Goal: Task Accomplishment & Management: Use online tool/utility

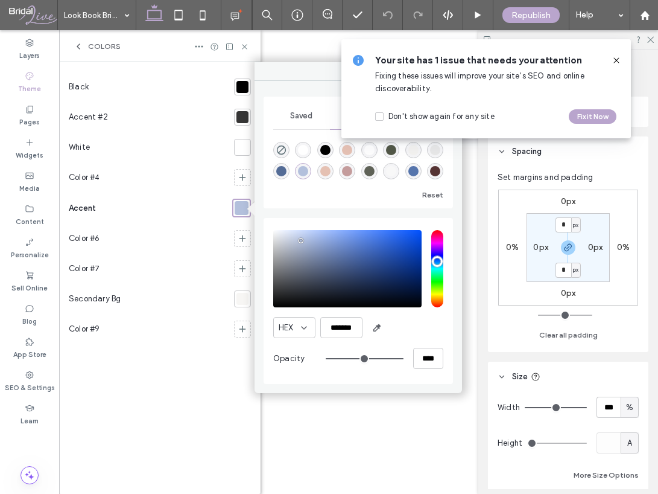
click at [238, 115] on div at bounding box center [243, 117] width 12 height 12
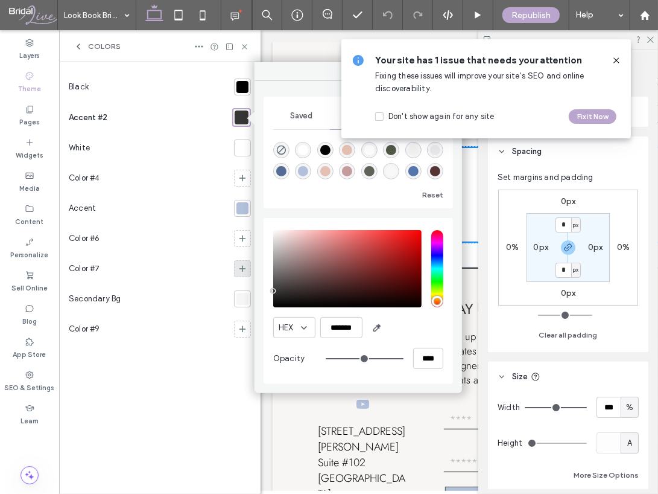
click at [237, 270] on div at bounding box center [242, 268] width 17 height 17
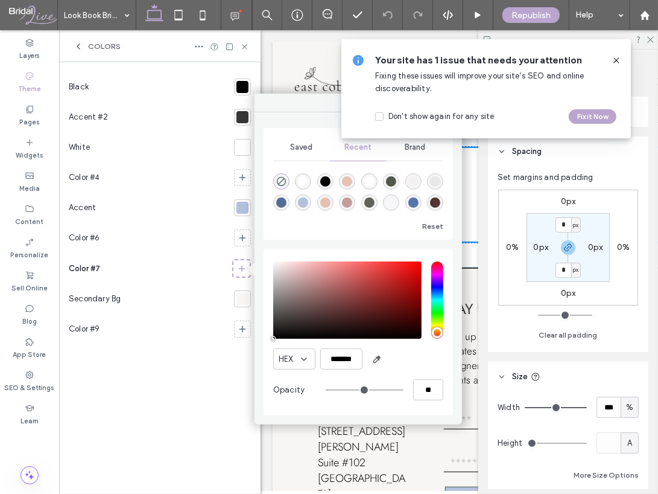
click at [299, 202] on div "rgba(179, 192, 220, 1)" at bounding box center [303, 202] width 10 height 10
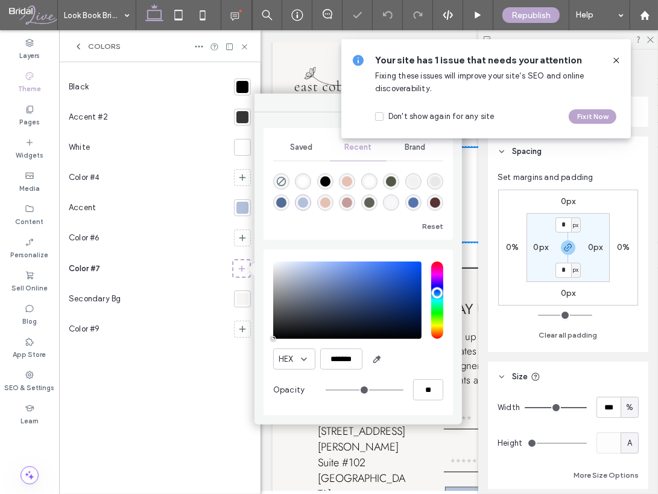
type input "*******"
type input "***"
type input "****"
click at [280, 197] on div "rgba(84, 108, 150, 1)" at bounding box center [281, 202] width 10 height 10
type input "*******"
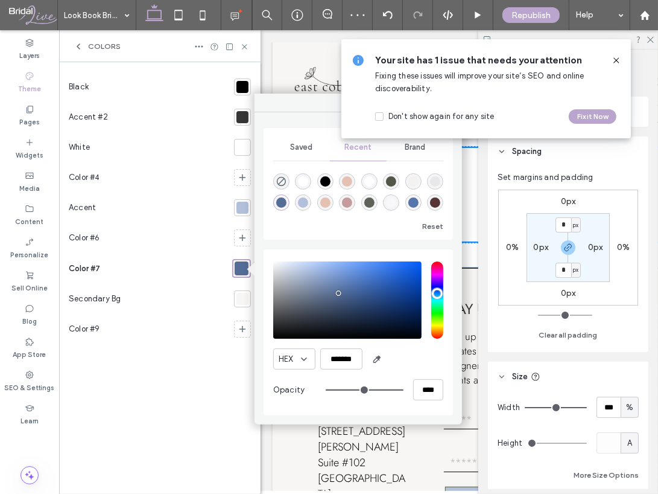
click at [280, 197] on div "rgba(84, 108, 150, 1)" at bounding box center [281, 202] width 10 height 10
click at [344, 361] on input "*******" at bounding box center [341, 358] width 42 height 21
click at [159, 382] on div "Black Accent #2 White Color #4 Accent Color #6 Color #7 Secondary Bg Color #9" at bounding box center [160, 278] width 182 height 412
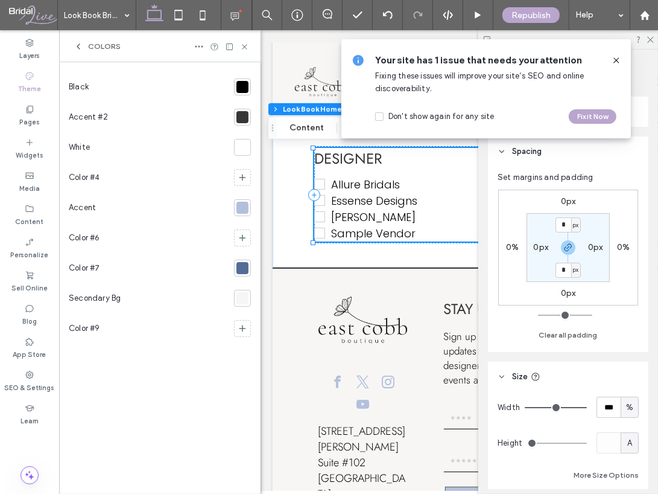
click at [245, 209] on div at bounding box center [243, 208] width 12 height 12
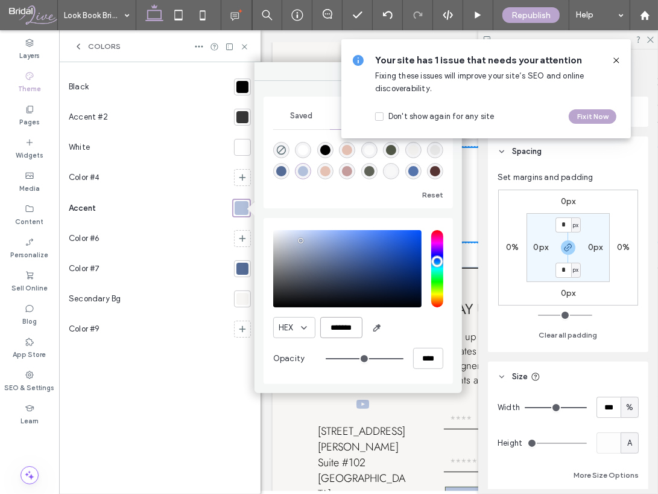
click at [339, 330] on input "*******" at bounding box center [341, 327] width 42 height 21
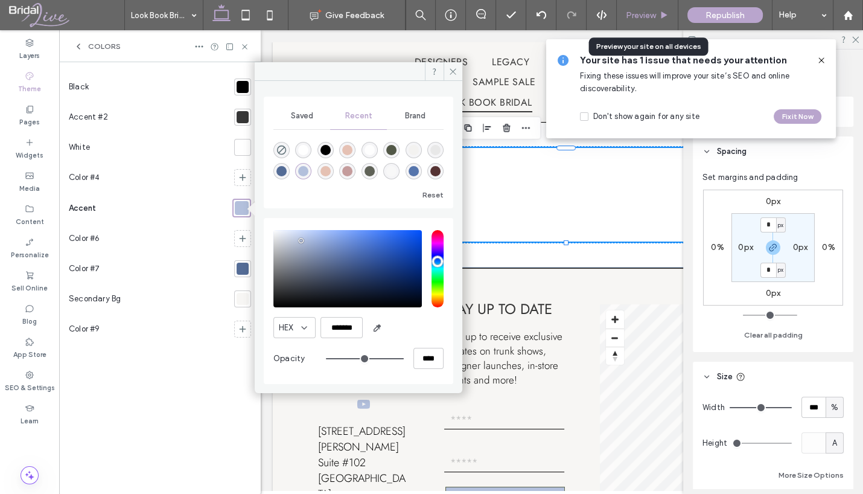
click at [624, 11] on div "Preview" at bounding box center [647, 15] width 61 height 10
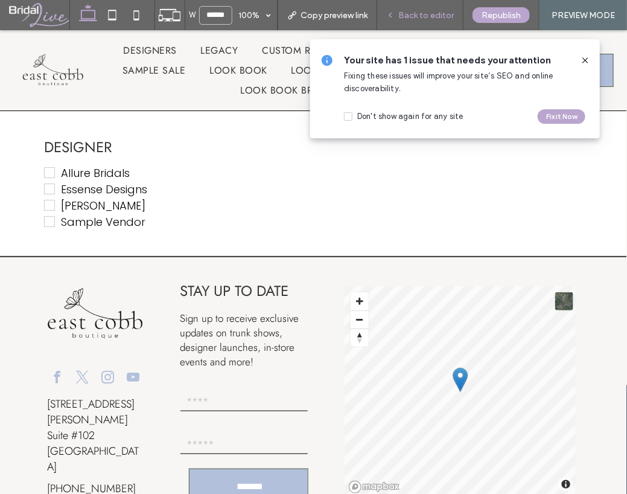
click at [409, 13] on span "Back to editor" at bounding box center [426, 15] width 56 height 10
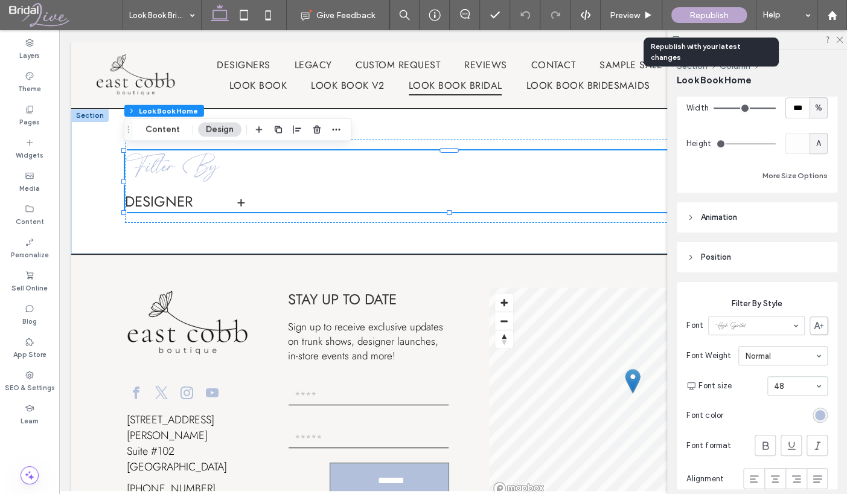
scroll to position [302, 0]
click at [815, 413] on div "rgb(179, 192, 220)" at bounding box center [820, 412] width 10 height 10
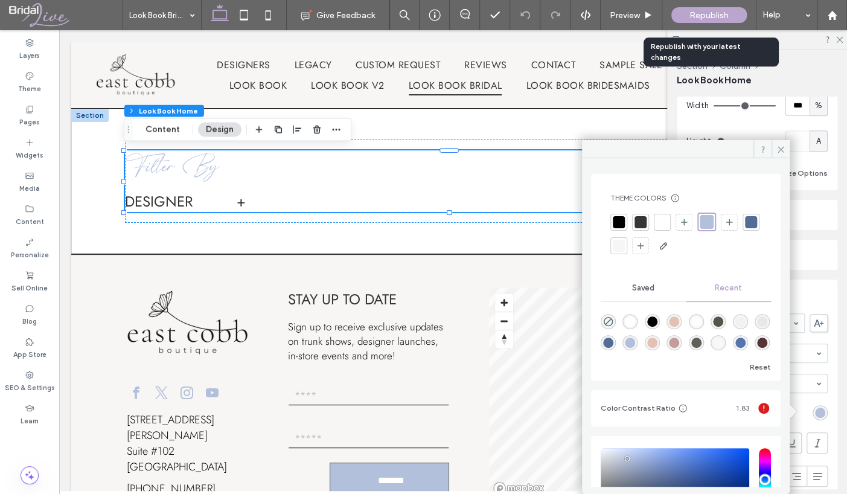
click at [745, 228] on div at bounding box center [751, 222] width 12 height 12
click at [780, 151] on icon at bounding box center [780, 149] width 9 height 9
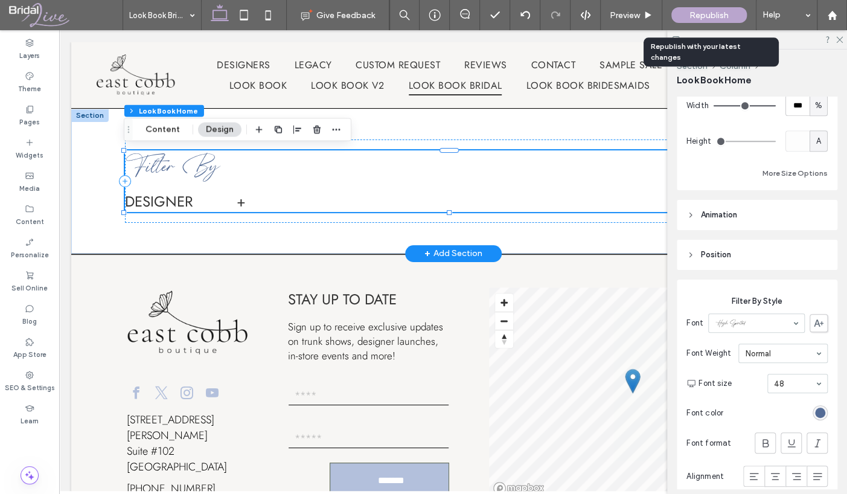
click at [241, 201] on span "+" at bounding box center [241, 201] width 9 height 21
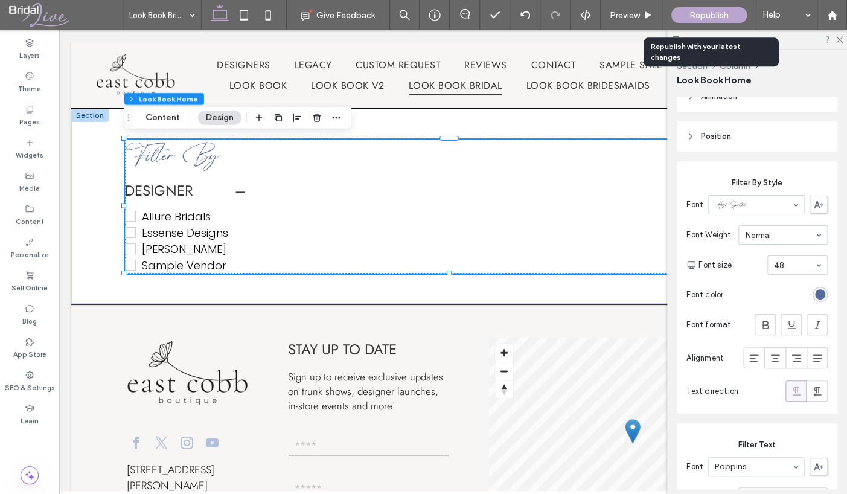
scroll to position [422, 0]
click at [759, 323] on icon at bounding box center [765, 322] width 12 height 12
click at [757, 220] on div "Font Weight normal" at bounding box center [756, 232] width 141 height 29
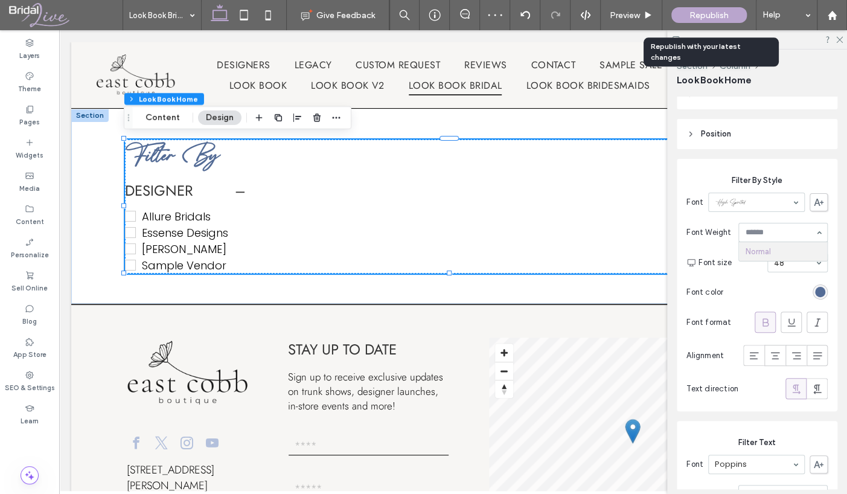
click at [762, 322] on icon at bounding box center [765, 322] width 12 height 12
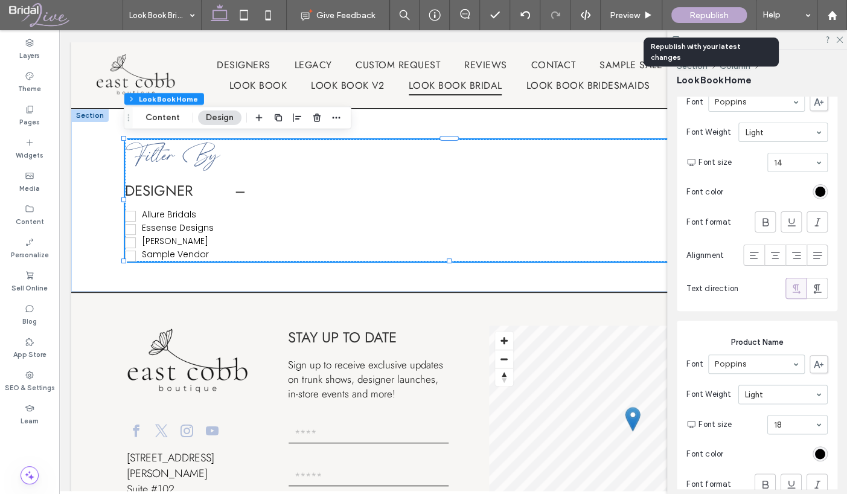
scroll to position [845, 0]
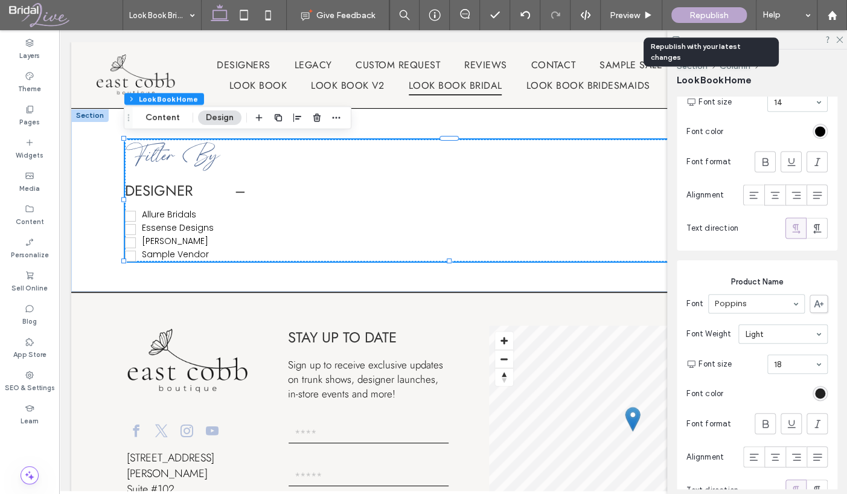
click at [815, 395] on div "rgb(0, 0, 0)" at bounding box center [820, 393] width 10 height 10
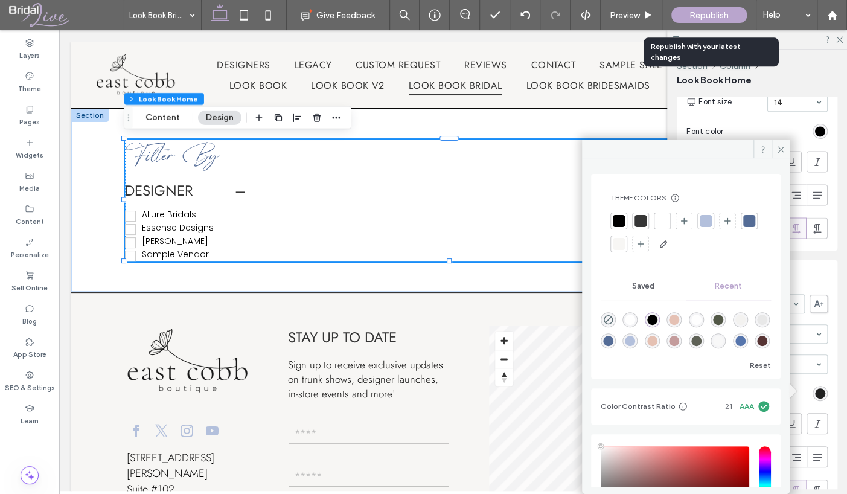
type input "****"
click at [743, 227] on div at bounding box center [749, 221] width 12 height 12
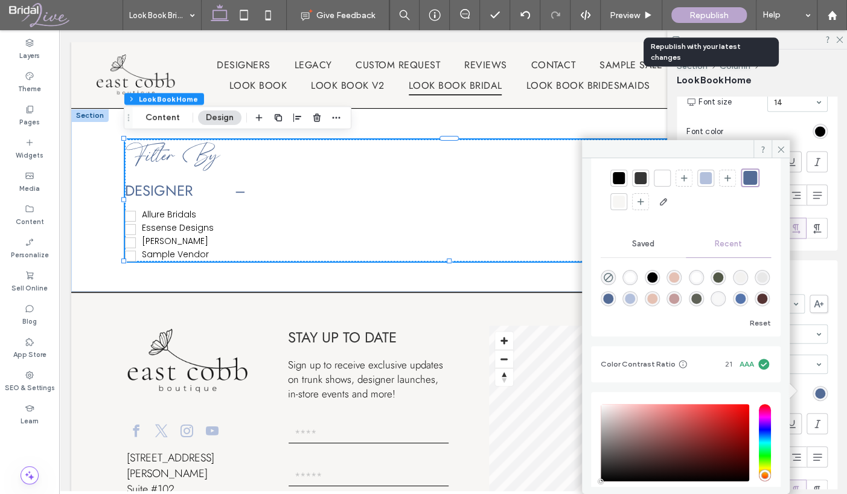
scroll to position [0, 0]
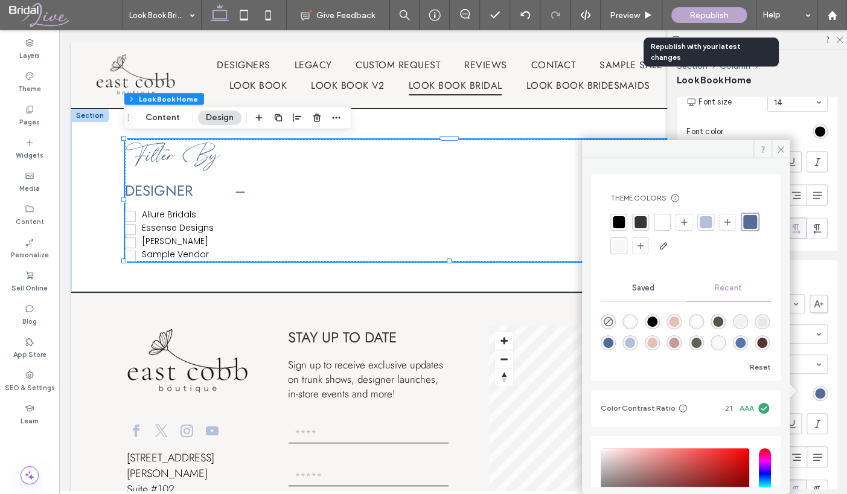
click at [613, 341] on div "rgba(84, 108, 150, 1)" at bounding box center [608, 342] width 10 height 10
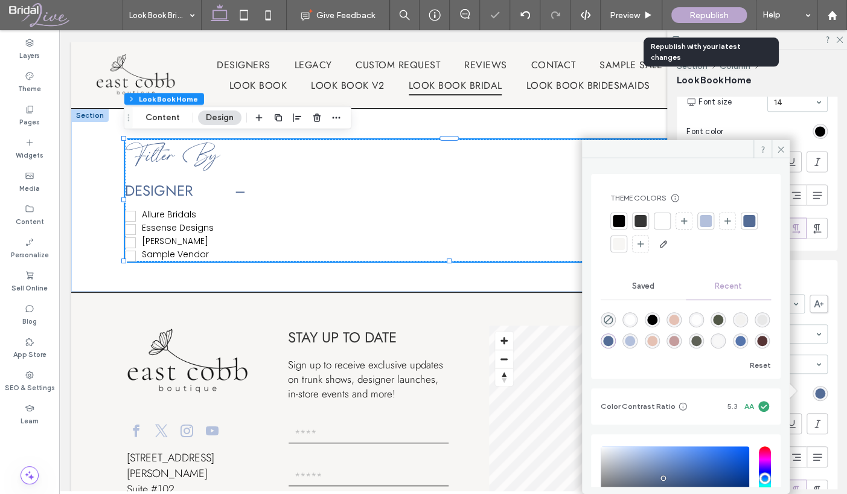
scroll to position [60, 0]
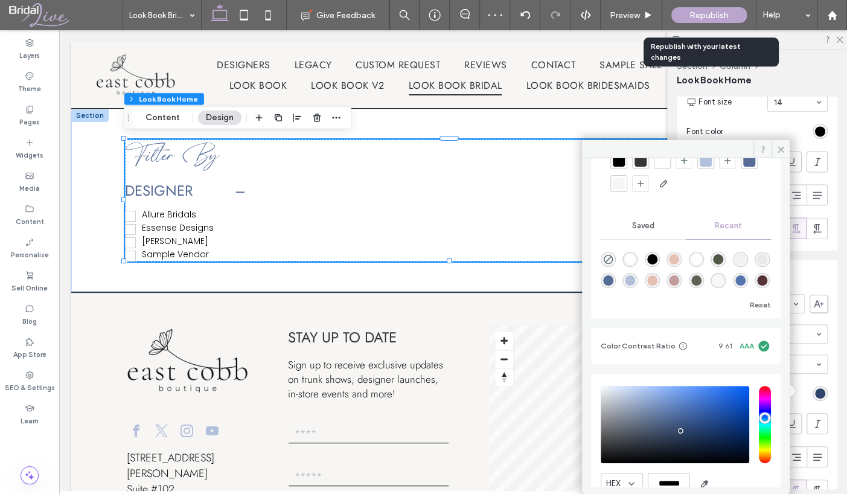
click at [679, 430] on div "saturation and value" at bounding box center [674, 424] width 148 height 77
click at [684, 421] on div "saturation and value" at bounding box center [674, 424] width 148 height 77
click at [703, 413] on div "saturation and value" at bounding box center [674, 424] width 148 height 77
click at [702, 416] on div "saturation and value" at bounding box center [674, 424] width 148 height 77
click at [702, 424] on div "saturation and value" at bounding box center [674, 424] width 148 height 77
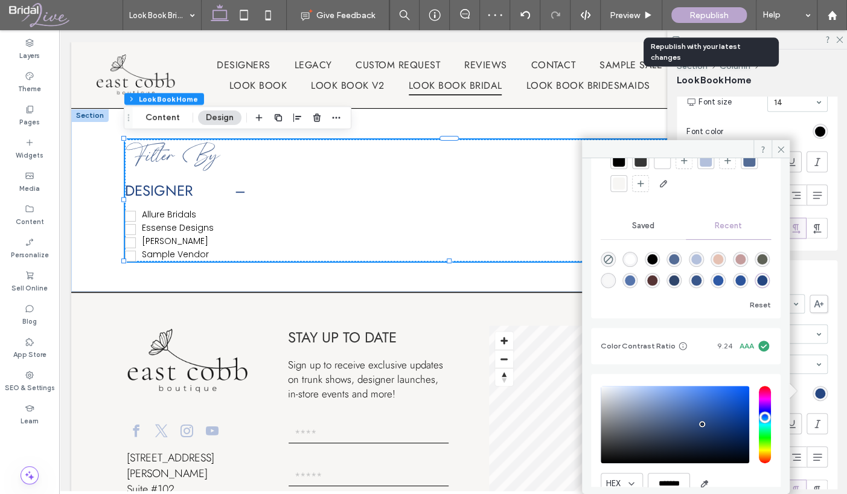
click at [702, 422] on div "pointer" at bounding box center [702, 424] width 4 height 4
type input "*******"
click at [646, 229] on span "Saved" at bounding box center [643, 226] width 22 height 10
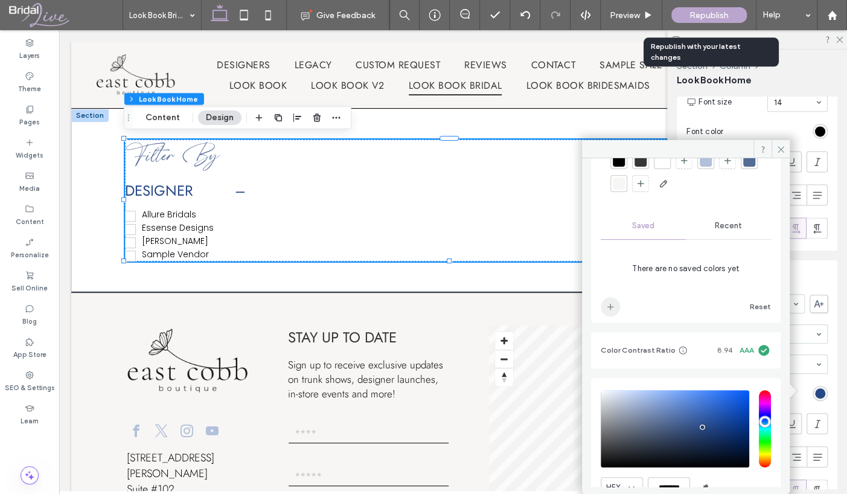
click at [608, 304] on icon "add color" at bounding box center [610, 307] width 10 height 10
click at [778, 148] on icon at bounding box center [780, 149] width 9 height 9
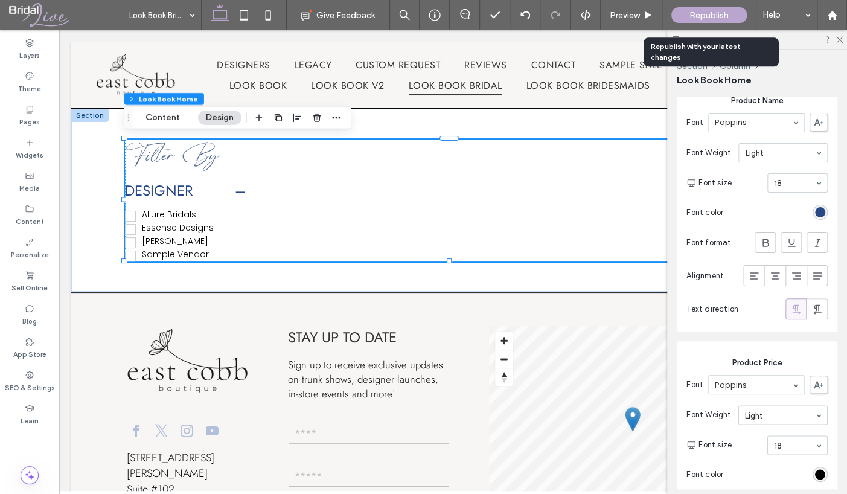
scroll to position [1086, 0]
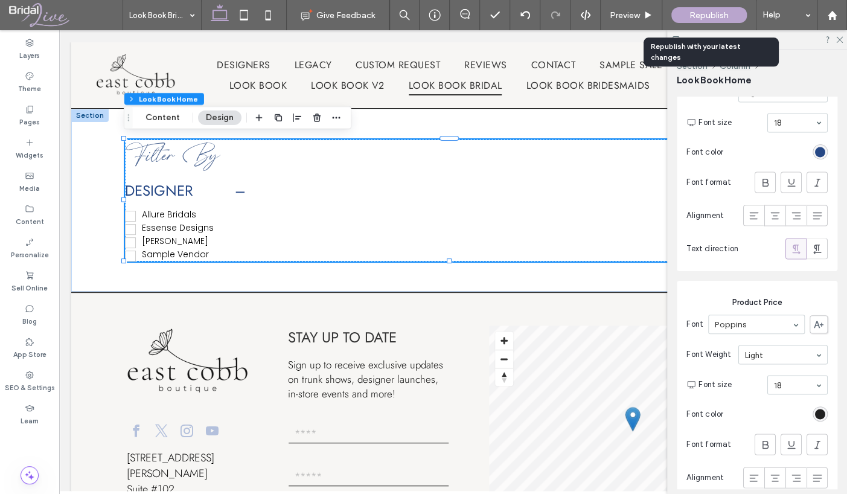
click at [815, 408] on div "rgb(0, 0, 0)" at bounding box center [820, 413] width 10 height 10
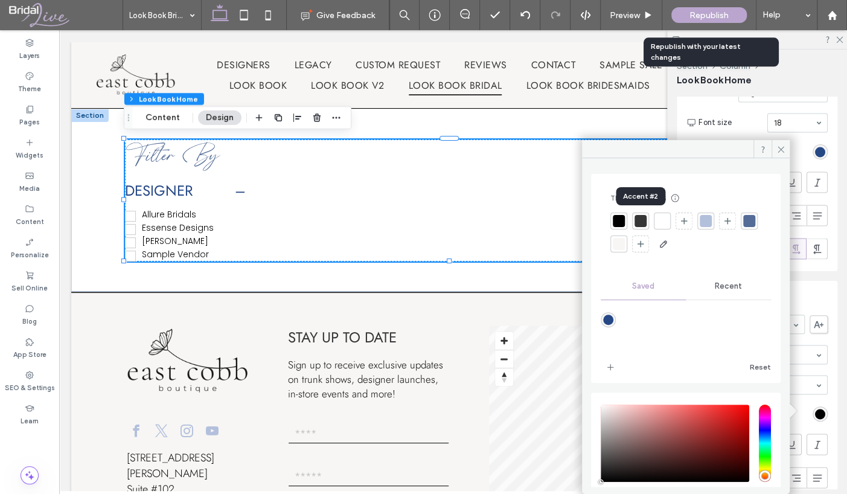
click at [642, 220] on div at bounding box center [640, 221] width 12 height 12
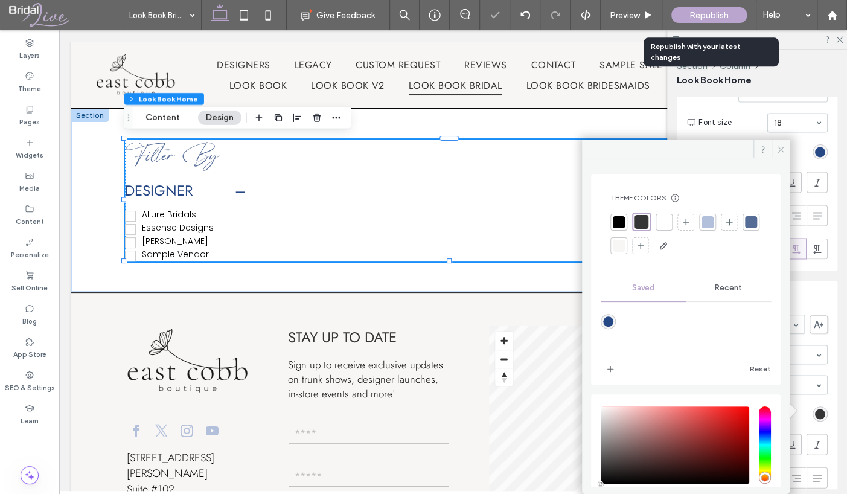
click at [781, 150] on icon at bounding box center [780, 149] width 9 height 9
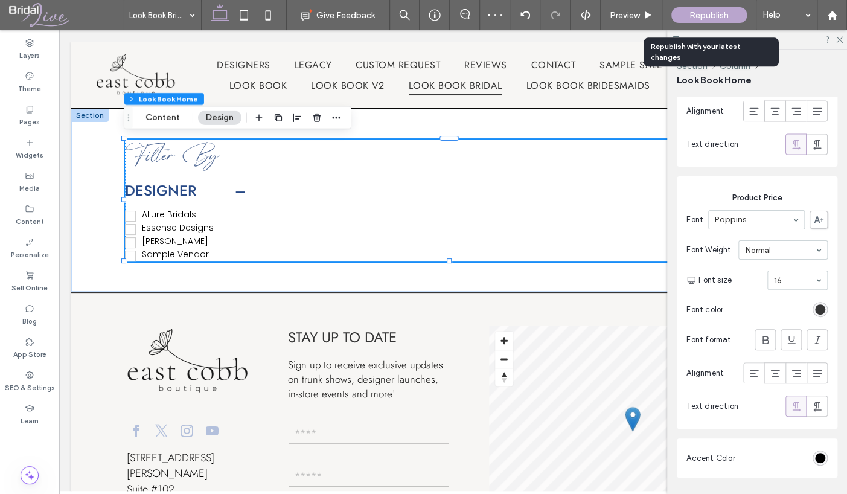
scroll to position [1230, 0]
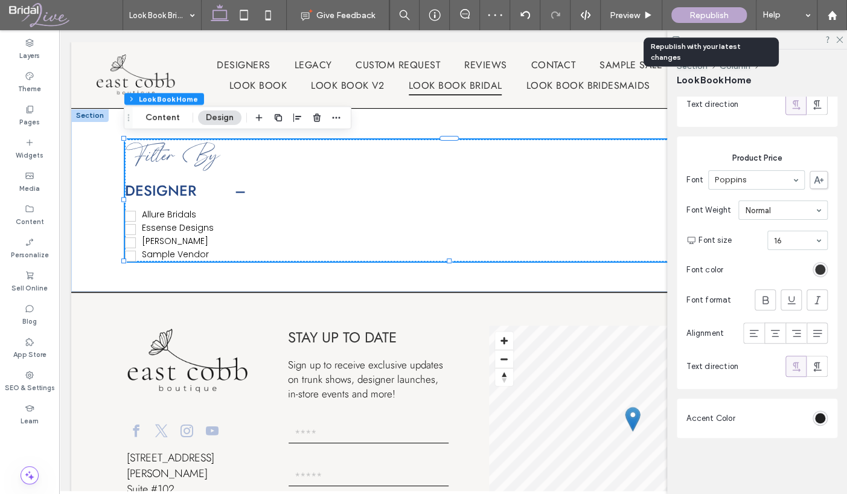
click at [816, 418] on div "rgb(0, 0, 0)" at bounding box center [820, 418] width 10 height 10
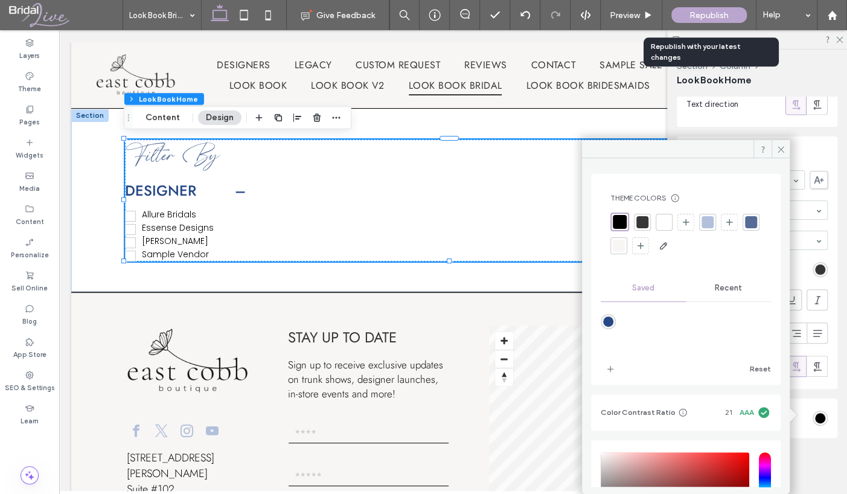
click at [606, 319] on div "rgba(38,72,133,1)" at bounding box center [608, 321] width 10 height 10
type input "*******"
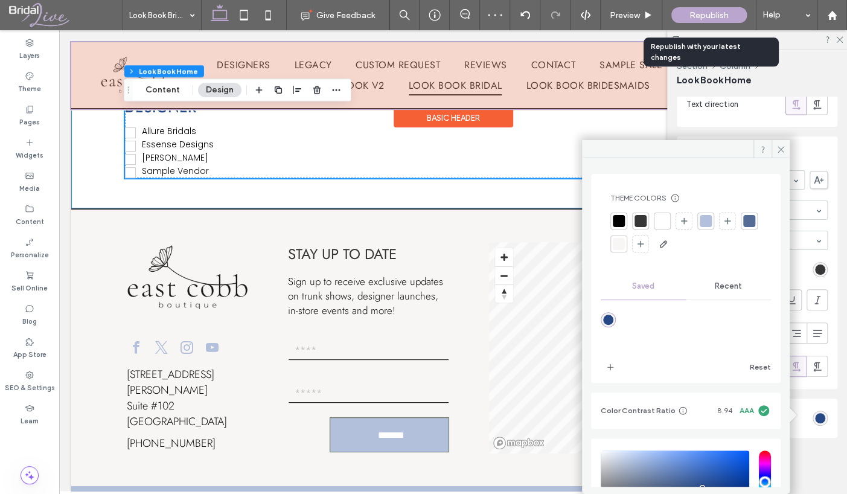
scroll to position [59, 0]
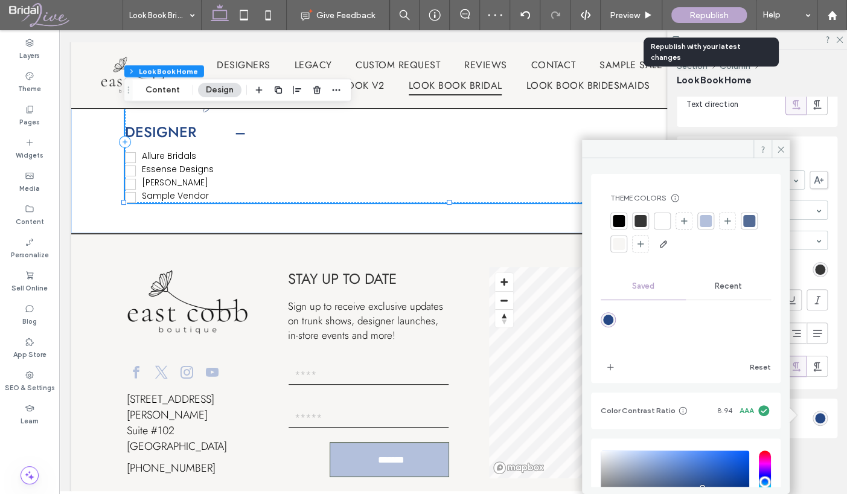
click at [692, 17] on span "Republish" at bounding box center [708, 15] width 39 height 10
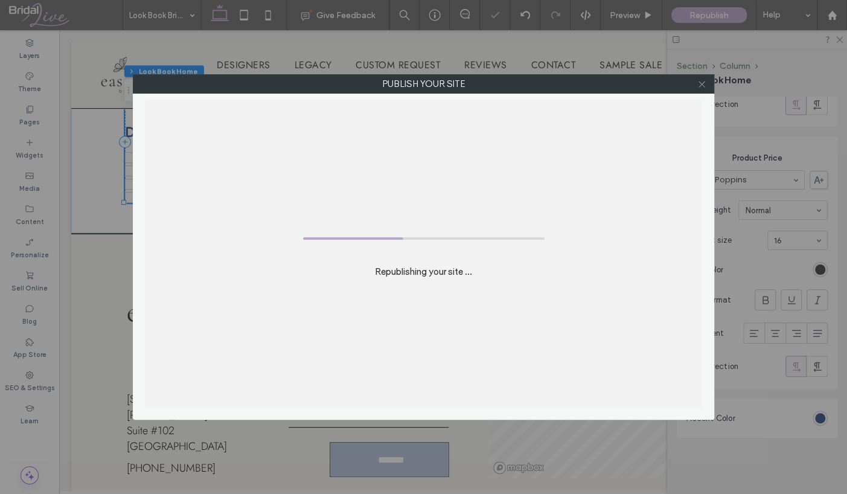
click at [701, 84] on use at bounding box center [701, 84] width 6 height 6
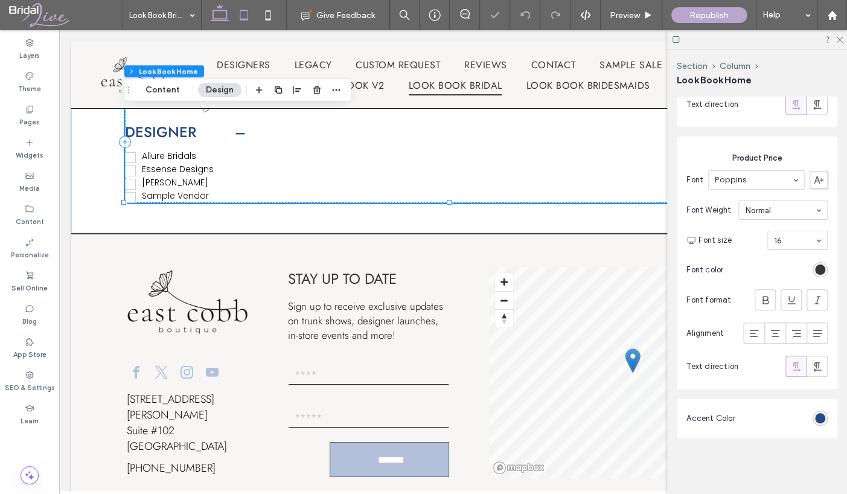
click at [239, 12] on icon at bounding box center [244, 15] width 24 height 24
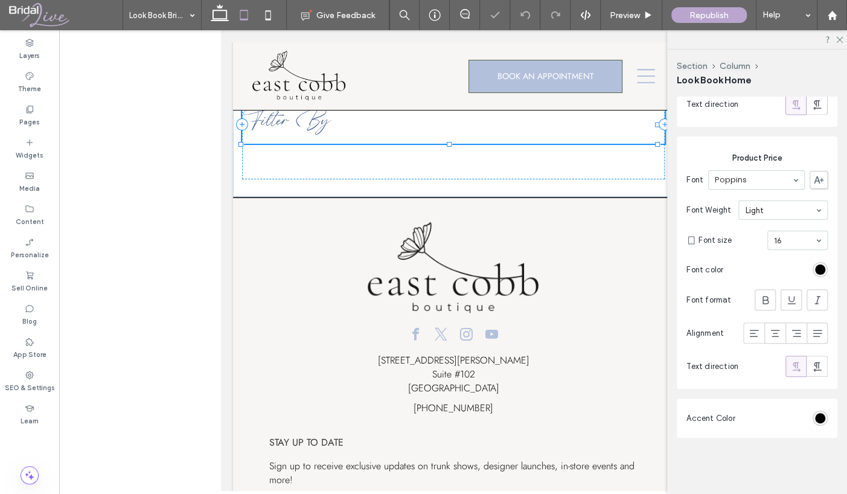
scroll to position [0, 0]
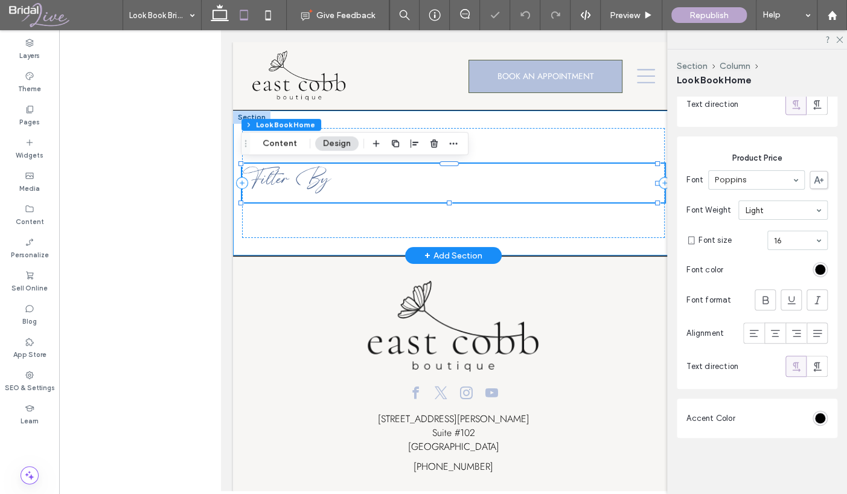
click at [253, 243] on div "Filter By" at bounding box center [452, 182] width 440 height 145
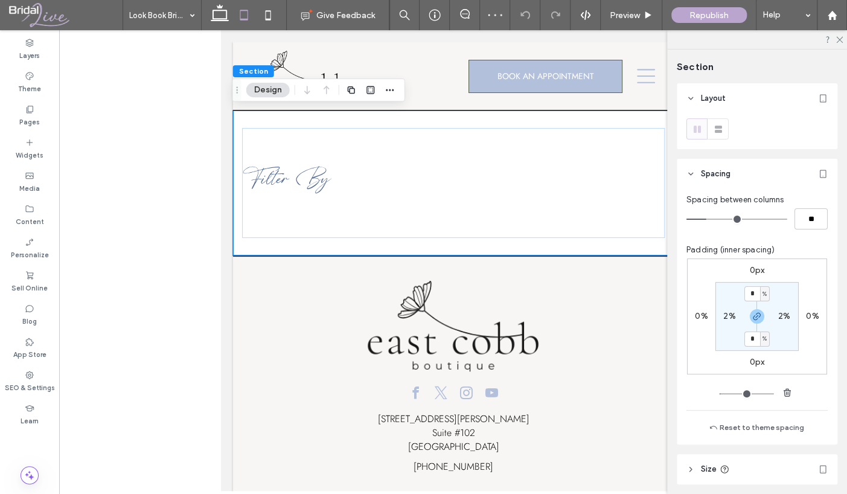
click at [724, 319] on label "2%" at bounding box center [729, 316] width 12 height 10
type input "*"
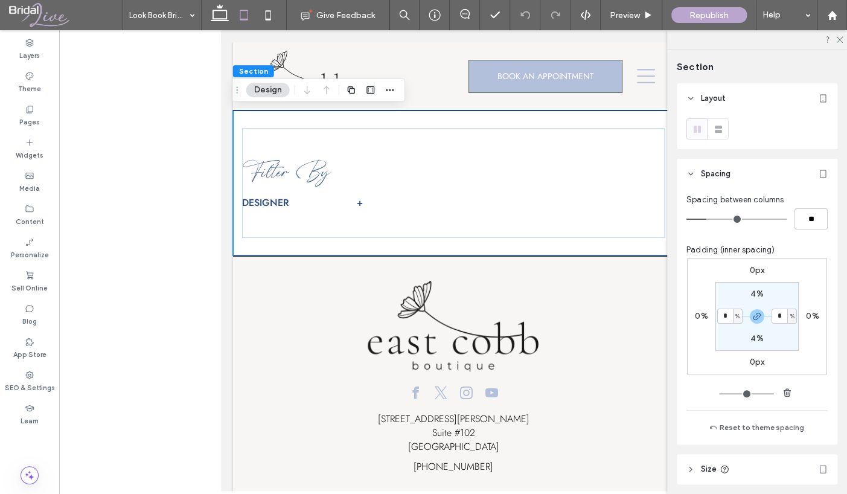
click at [754, 292] on label "4%" at bounding box center [756, 293] width 13 height 10
type input "*"
click at [754, 292] on input "*" at bounding box center [752, 293] width 16 height 15
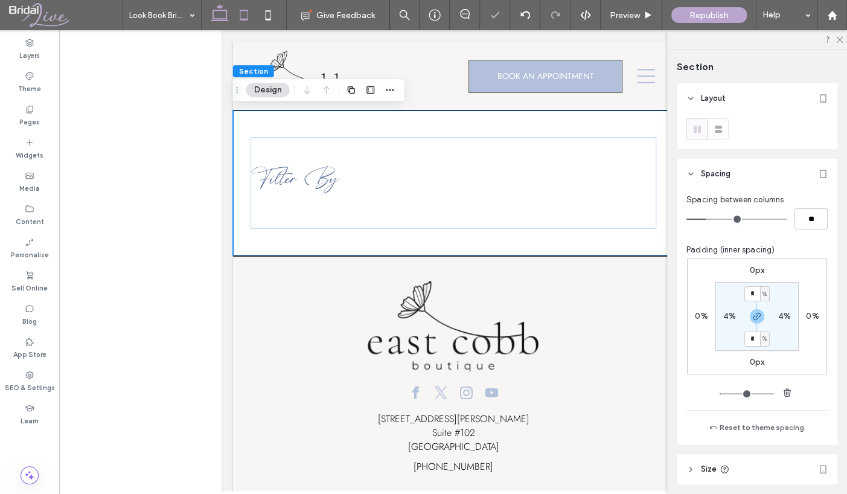
click at [223, 12] on icon at bounding box center [220, 15] width 24 height 24
type input "*"
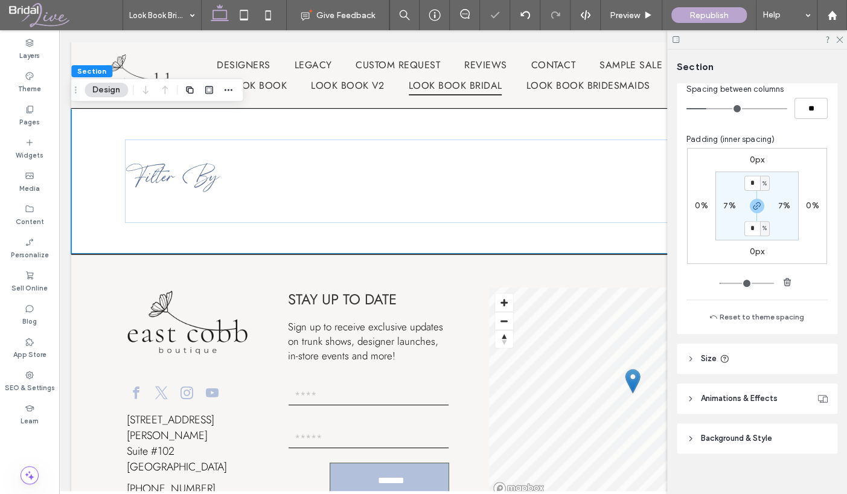
scroll to position [180, 0]
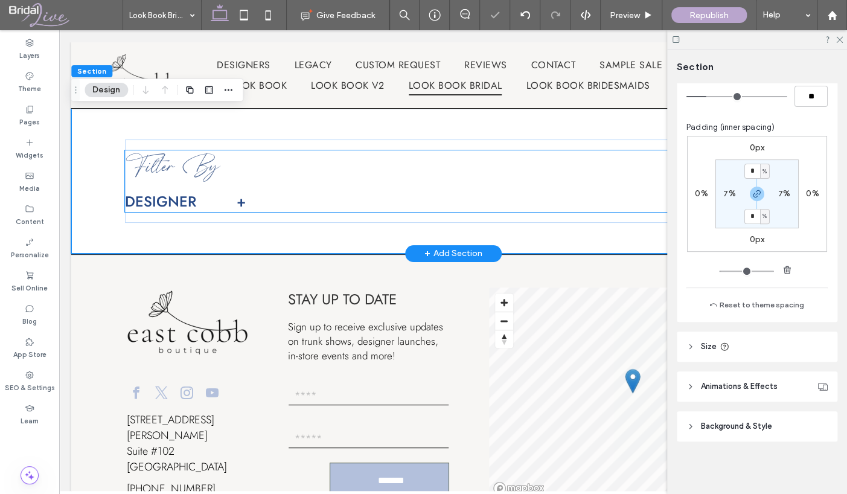
click at [425, 189] on div at bounding box center [526, 181] width 509 height 62
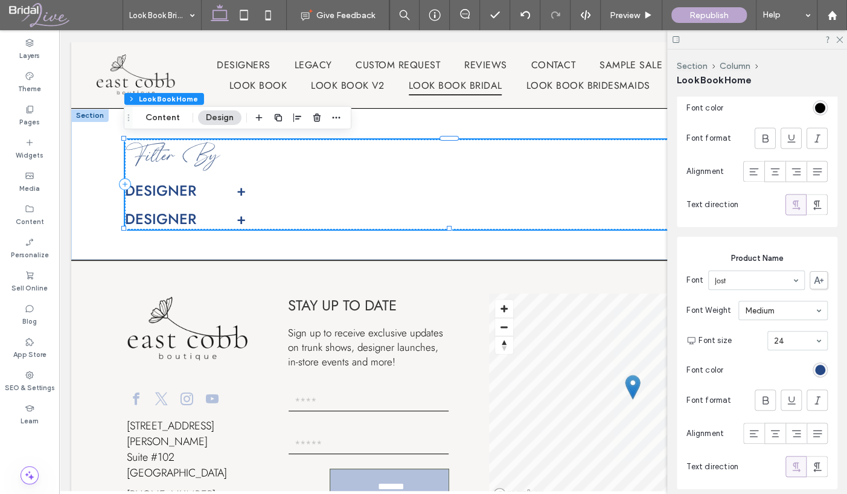
scroll to position [965, 0]
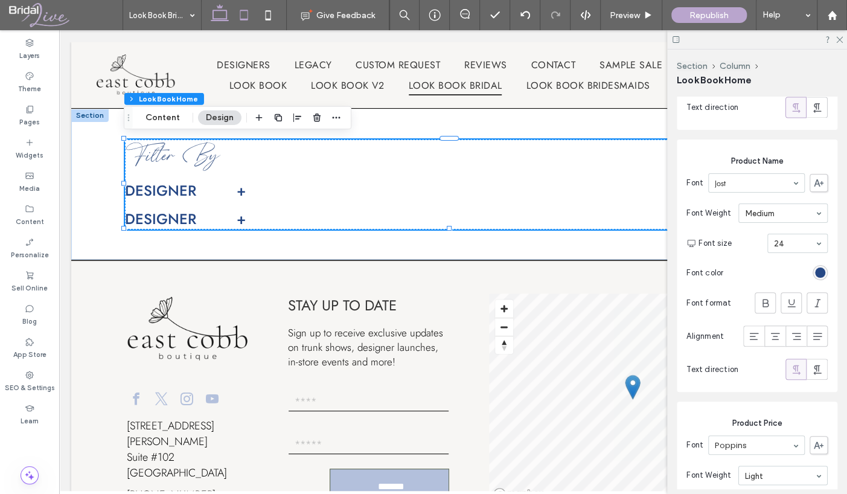
click at [247, 16] on use at bounding box center [244, 15] width 8 height 10
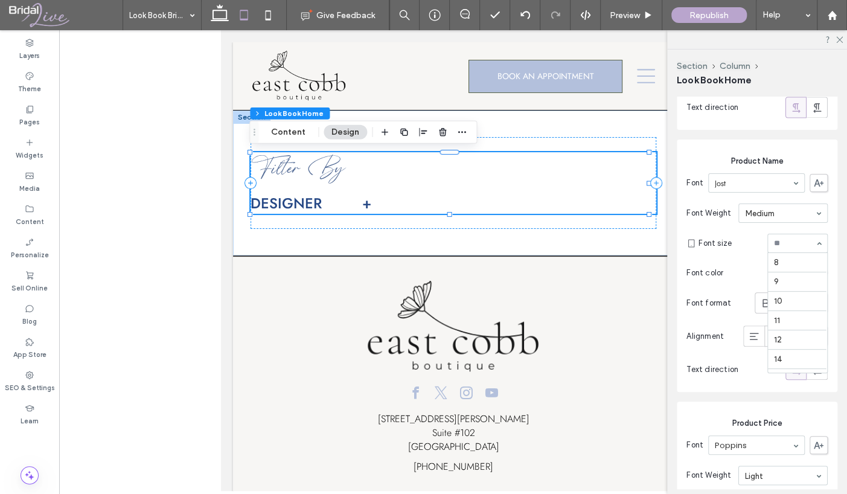
click at [774, 239] on input at bounding box center [794, 243] width 41 height 8
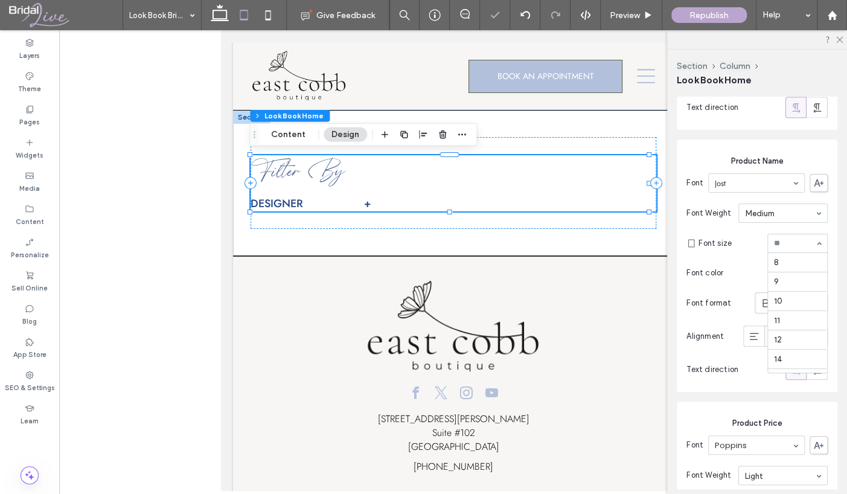
click at [781, 244] on input at bounding box center [794, 243] width 41 height 8
type input "**"
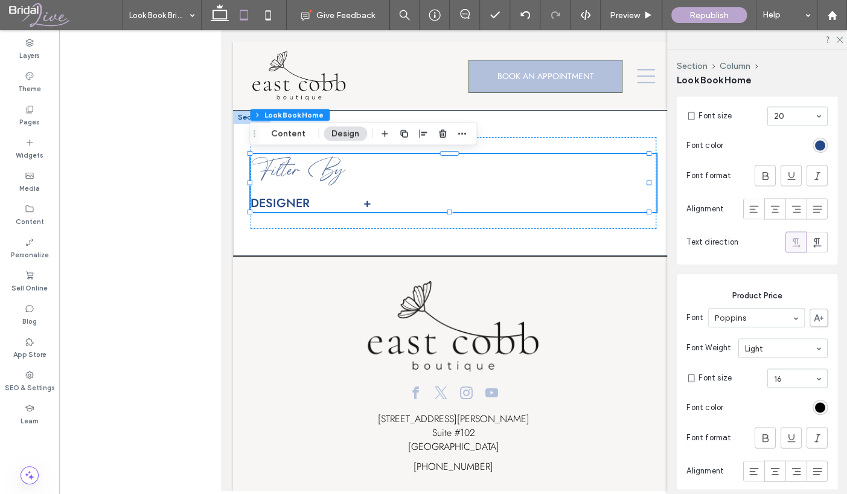
scroll to position [1207, 0]
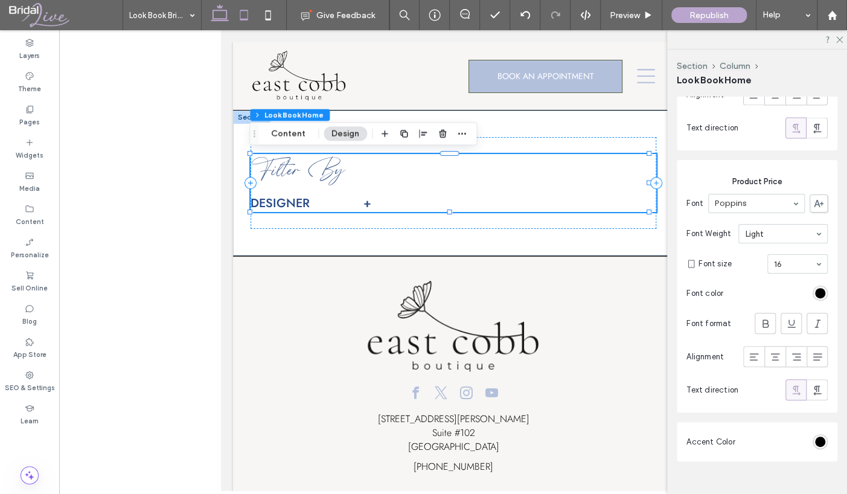
click at [219, 5] on icon at bounding box center [220, 15] width 24 height 24
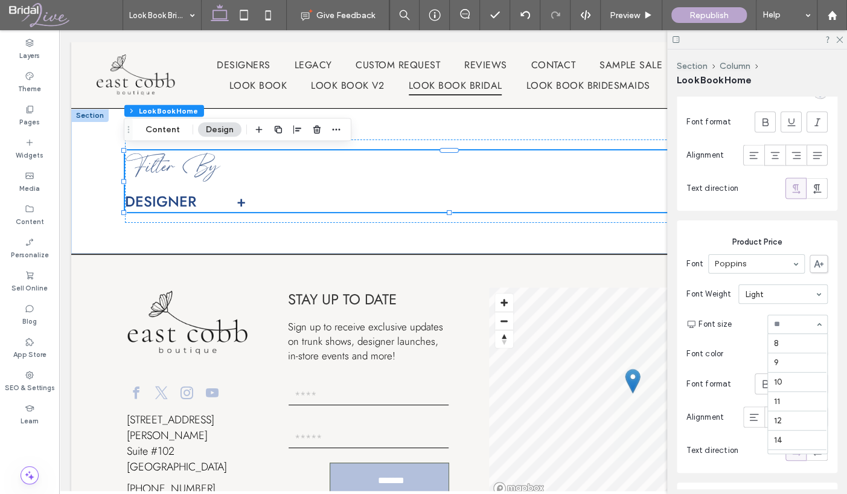
scroll to position [138, 0]
click at [734, 330] on section "Font size 8 9 10 11 12 14 16 18 20 24 30 32 36 45 48 60 72 96" at bounding box center [762, 323] width 129 height 31
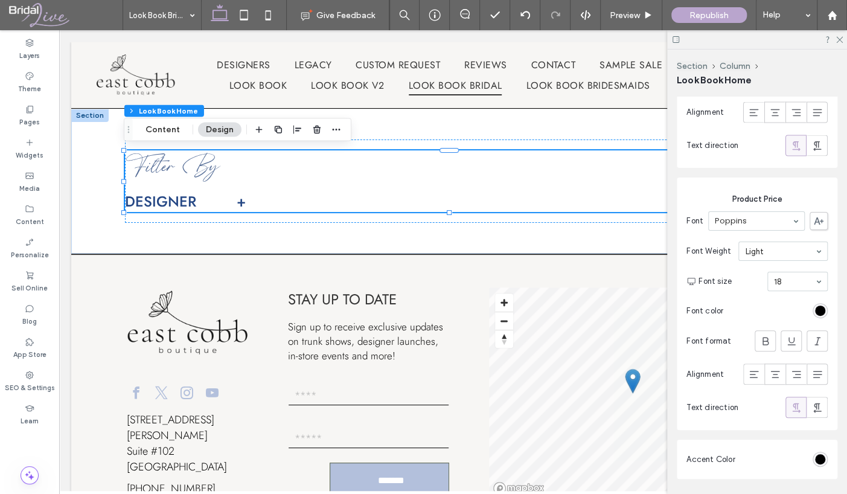
scroll to position [1230, 0]
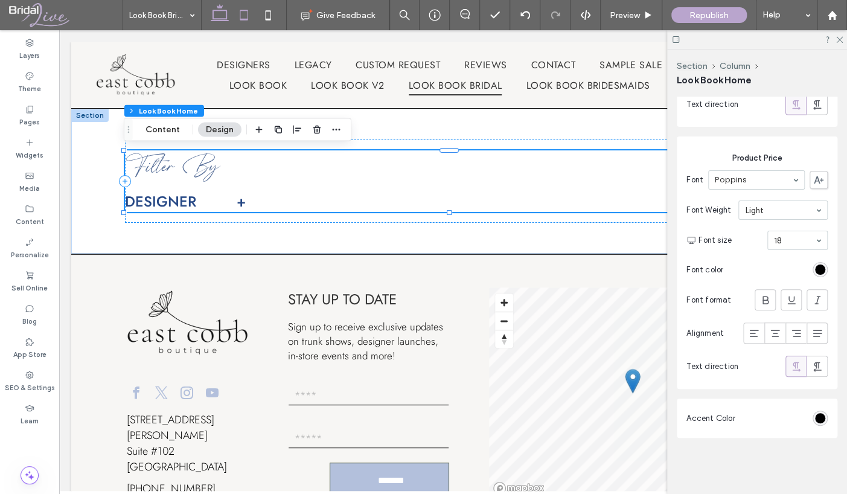
click at [233, 15] on icon at bounding box center [244, 15] width 24 height 24
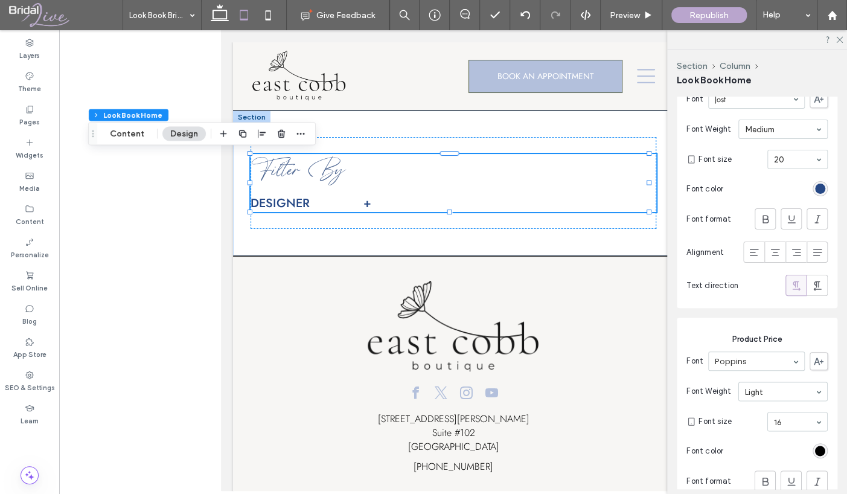
scroll to position [1170, 0]
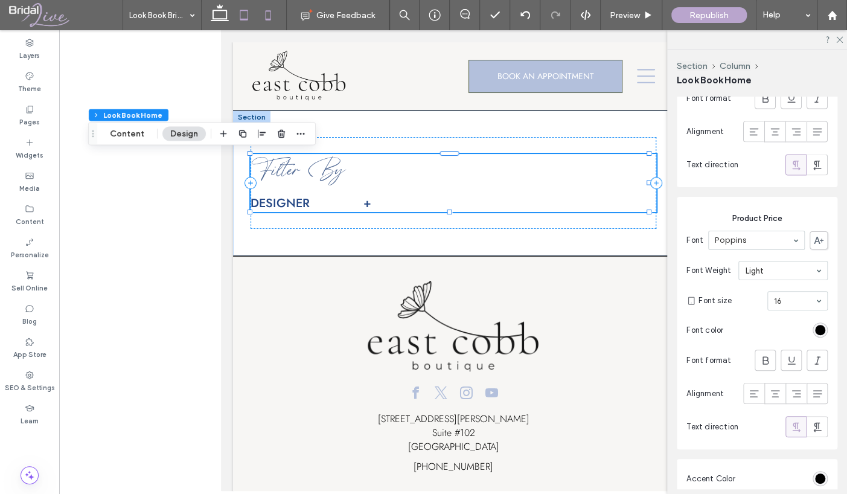
click at [267, 16] on icon at bounding box center [268, 15] width 24 height 24
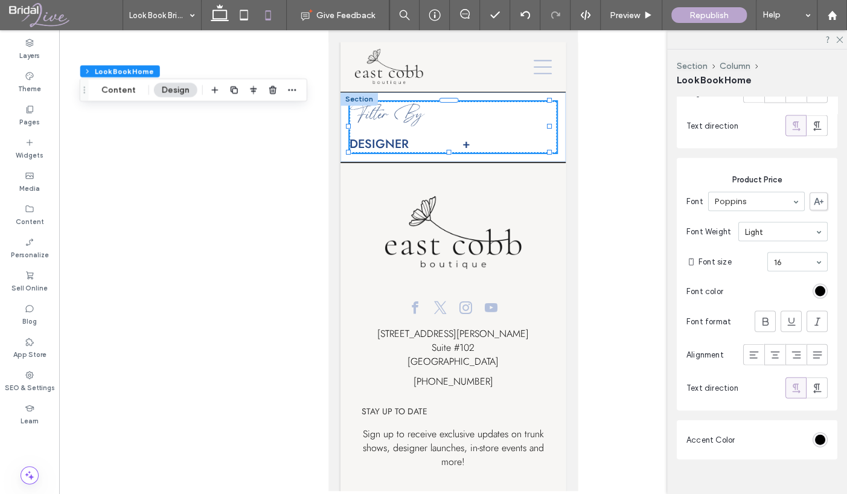
scroll to position [1230, 0]
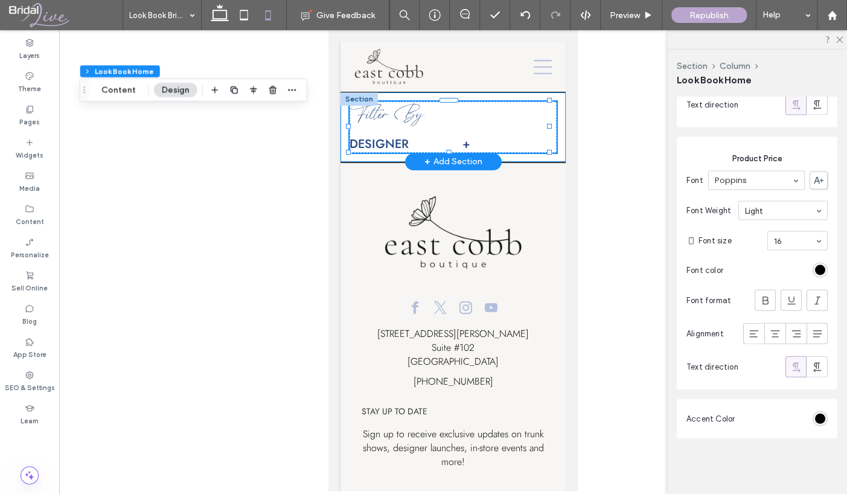
click at [555, 155] on div "Filter By designer + Allure Bridals Essense Designs [PERSON_NAME] Vendor" at bounding box center [452, 126] width 225 height 69
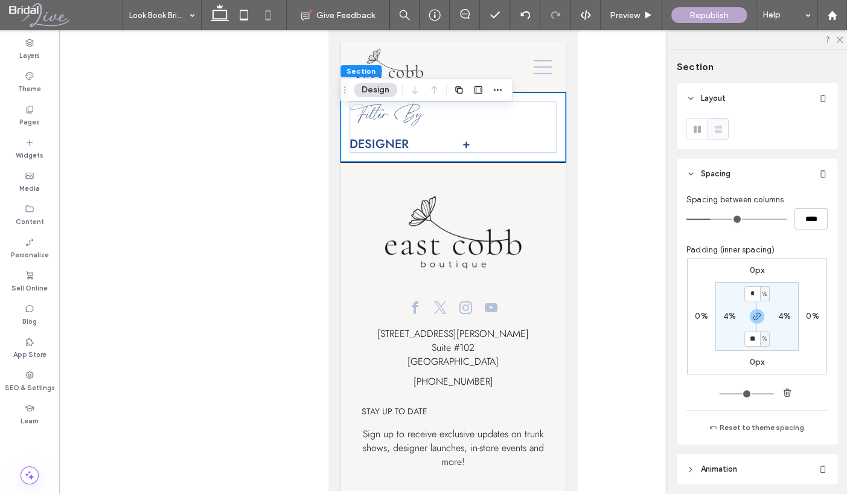
type input "**"
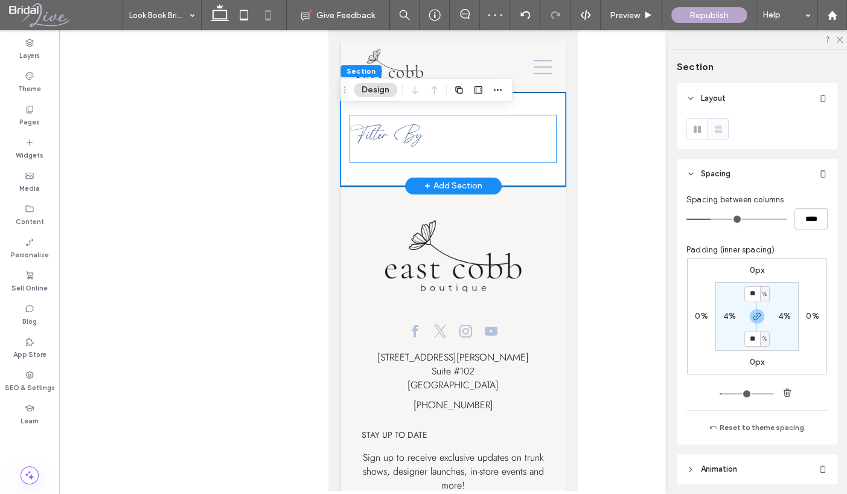
drag, startPoint x: 522, startPoint y: 156, endPoint x: 529, endPoint y: 159, distance: 7.1
click at [522, 156] on div "Filter By" at bounding box center [452, 139] width 207 height 48
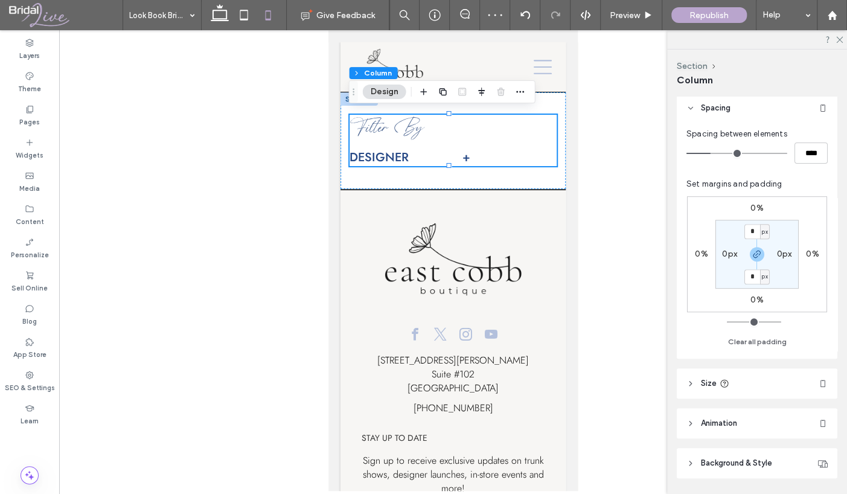
scroll to position [242, 0]
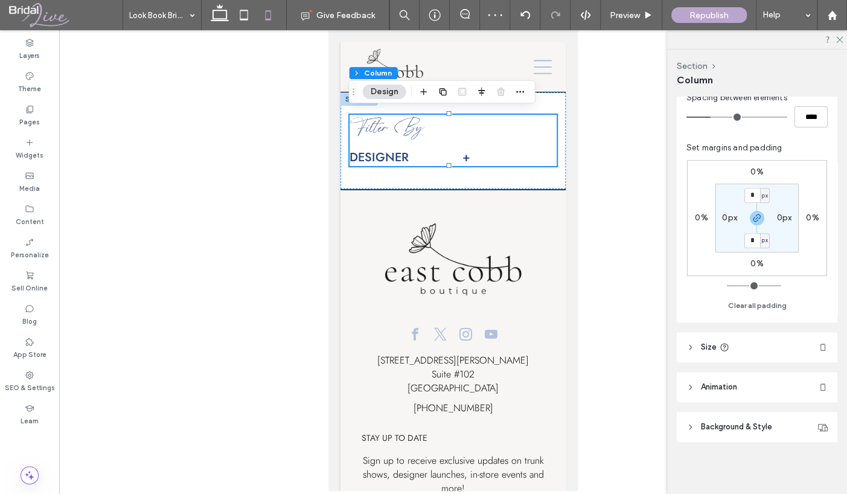
click at [810, 341] on header "Size" at bounding box center [756, 347] width 161 height 30
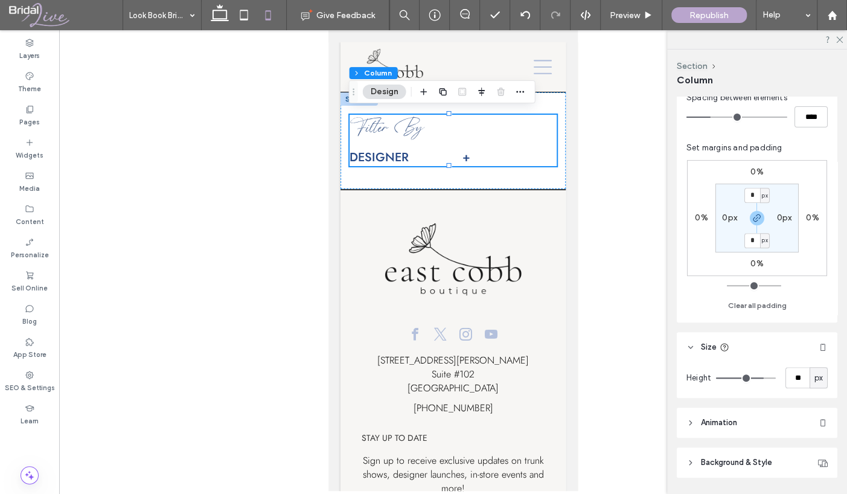
click at [814, 380] on span "px" at bounding box center [818, 378] width 8 height 12
click at [462, 163] on div "Filter By designer + Allure Bridals Essense Designs [PERSON_NAME] Vendor" at bounding box center [452, 140] width 225 height 97
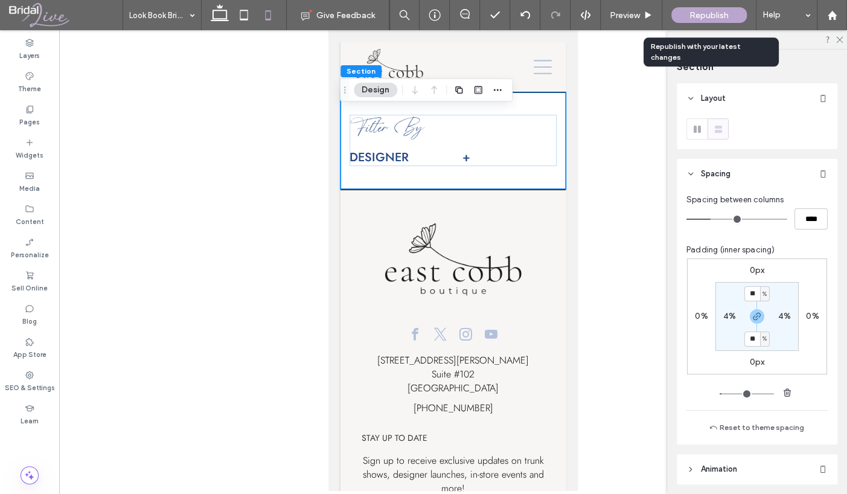
click at [699, 11] on span "Republish" at bounding box center [708, 15] width 39 height 10
